Goal: Navigation & Orientation: Find specific page/section

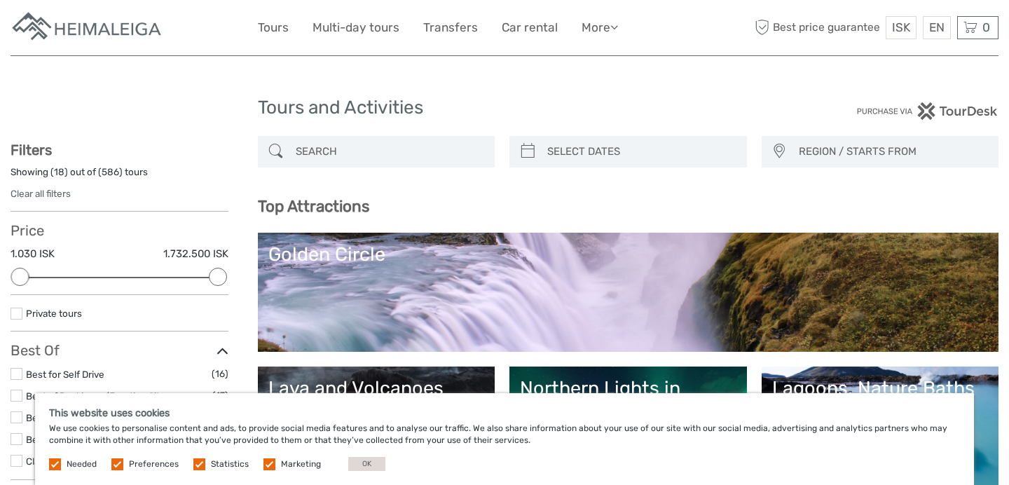
select select
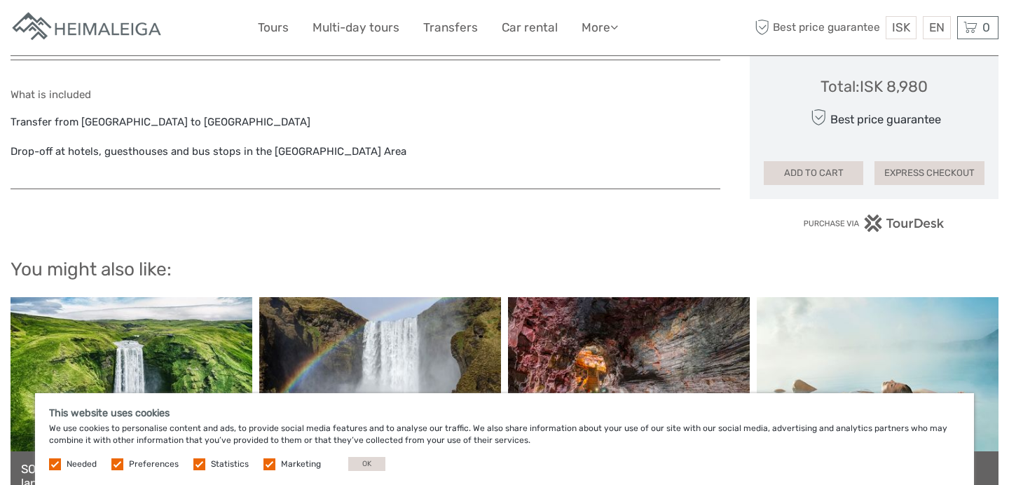
click at [92, 6] on div "ISK ISK € $ £ EN English Español Deutsch Tours Multi-day tours Transfers Car re…" at bounding box center [505, 27] width 988 height 55
click at [94, 27] on img at bounding box center [88, 28] width 154 height 34
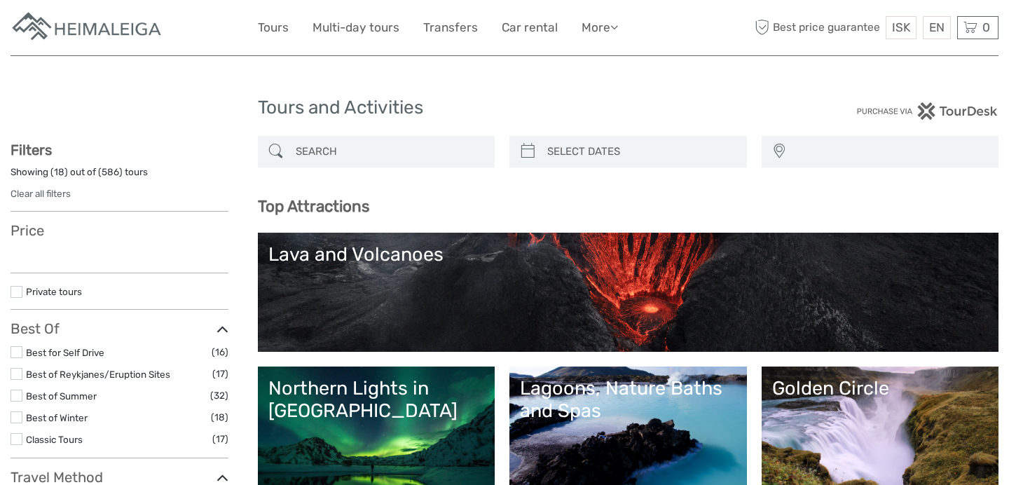
select select
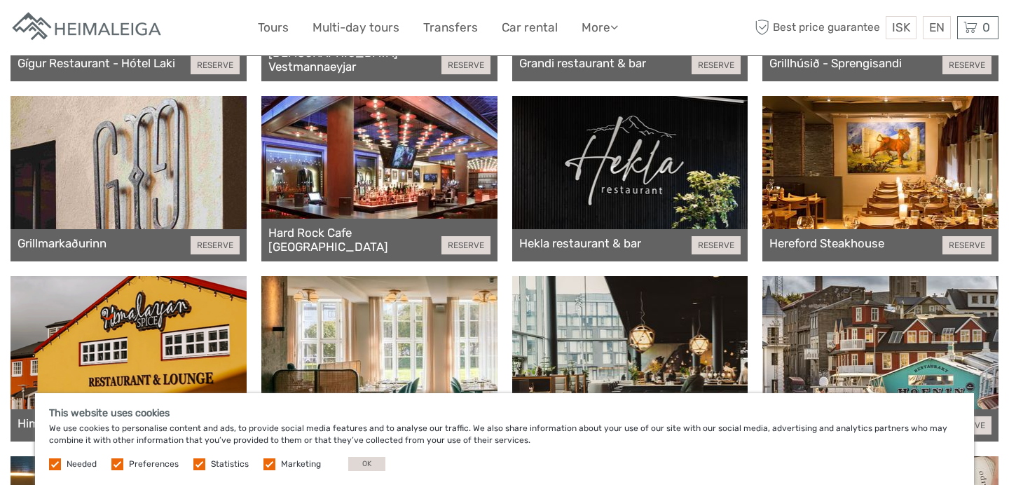
scroll to position [2073, 0]
